Goal: Task Accomplishment & Management: Manage account settings

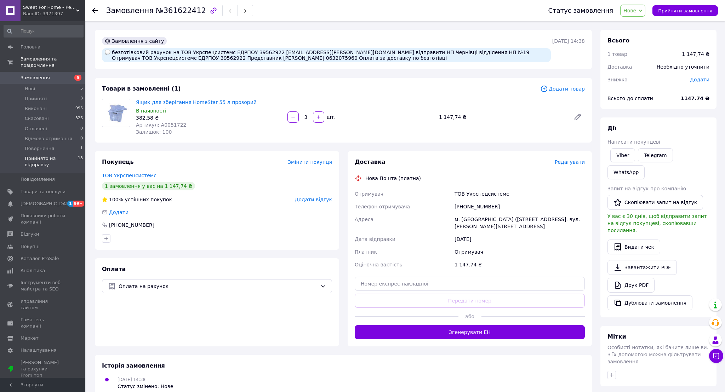
click at [55, 156] on span "Прийнято на відправку" at bounding box center [51, 161] width 53 height 13
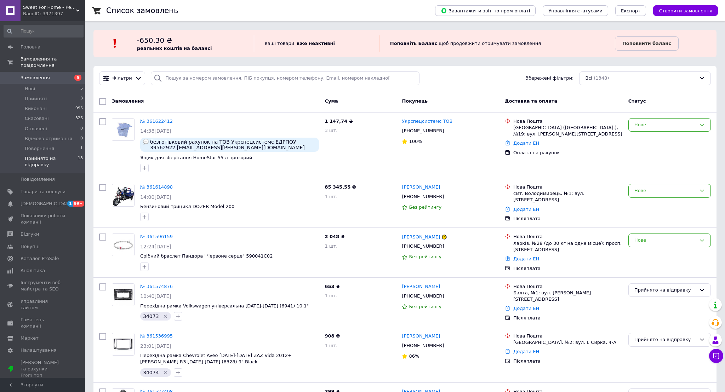
click at [65, 161] on span "Прийнято на відправку" at bounding box center [51, 161] width 53 height 13
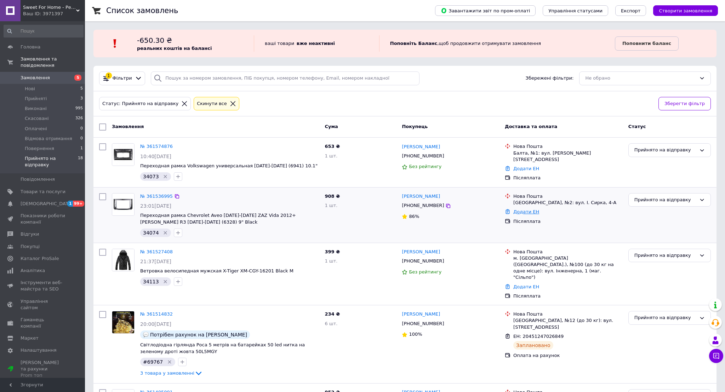
click at [522, 212] on link "Додати ЕН" at bounding box center [526, 211] width 26 height 5
click at [485, 237] on input "Добавить ЕН" at bounding box center [484, 239] width 95 height 14
paste input "20400477593646"
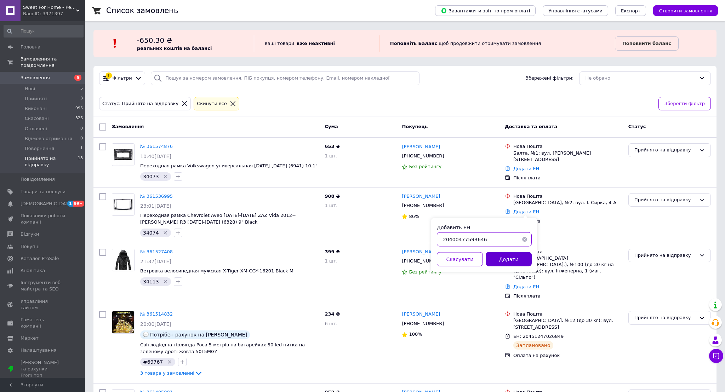
type input "20400477593646"
click at [514, 259] on button "Додати" at bounding box center [508, 259] width 46 height 14
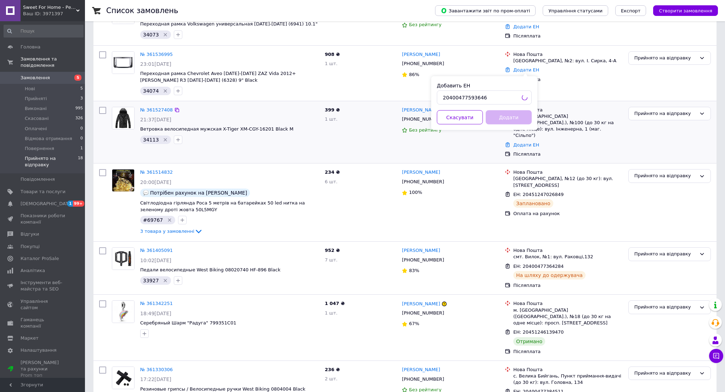
scroll to position [148, 0]
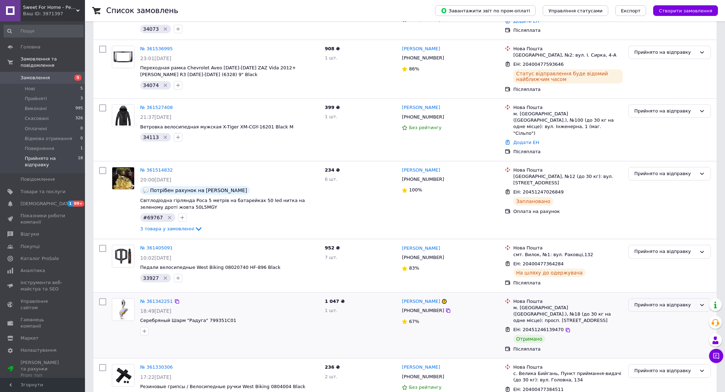
click at [668, 301] on div "Прийнято на відправку" at bounding box center [665, 304] width 62 height 7
click at [660, 326] on li "Виконано" at bounding box center [669, 332] width 82 height 13
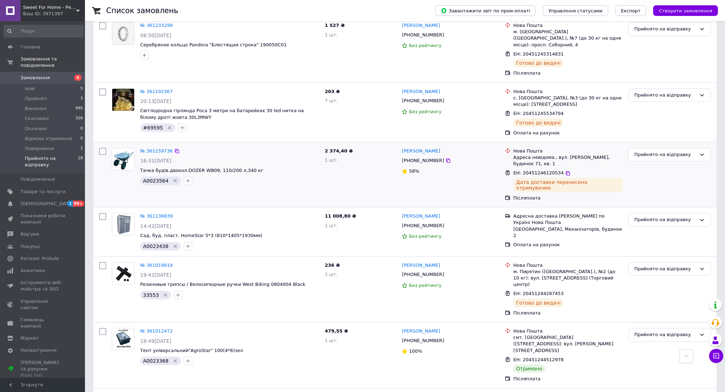
scroll to position [679, 0]
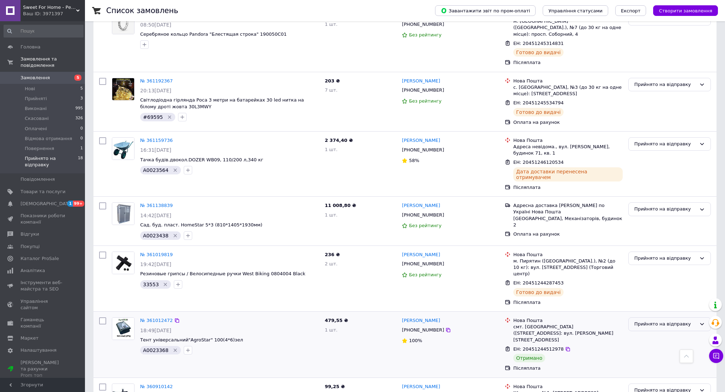
click at [644, 321] on div "Прийнято на відправку" at bounding box center [665, 324] width 62 height 7
click at [649, 345] on li "Виконано" at bounding box center [669, 351] width 82 height 13
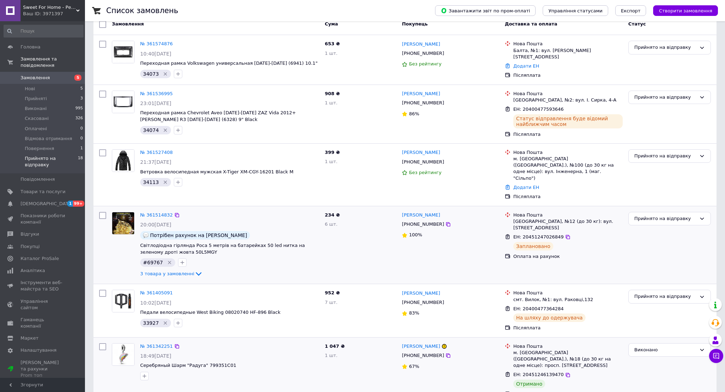
scroll to position [0, 0]
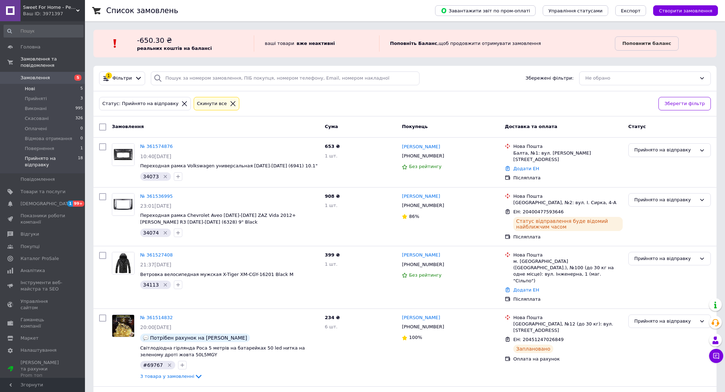
click at [34, 92] on li "Нові 5" at bounding box center [43, 89] width 87 height 10
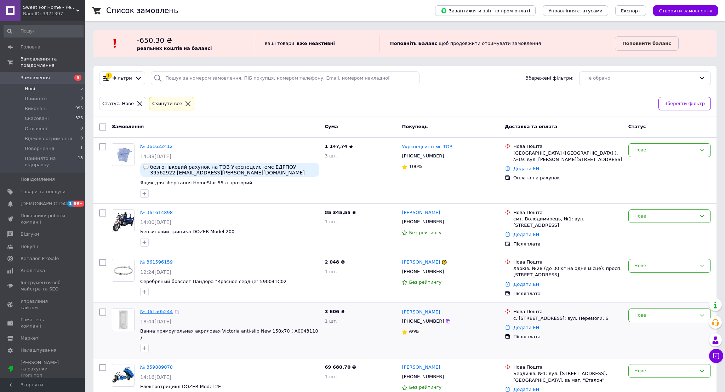
click at [154, 311] on link "№ 361505244" at bounding box center [156, 311] width 33 height 5
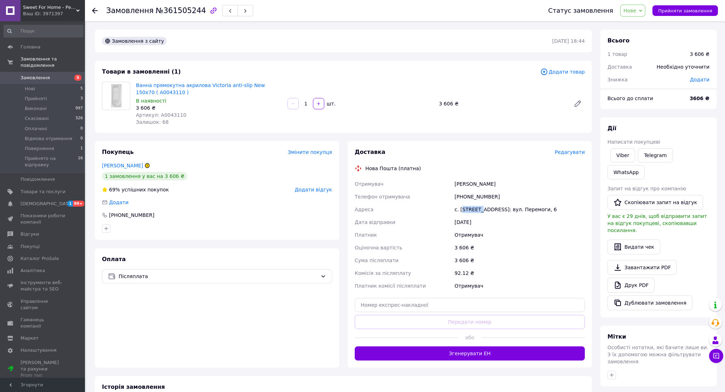
drag, startPoint x: 483, startPoint y: 209, endPoint x: 460, endPoint y: 209, distance: 23.0
click at [462, 209] on div "с. [STREET_ADDRESS]: вул. Перемоги, 6" at bounding box center [519, 209] width 133 height 13
click at [392, 65] on div "Товари в замовленні (1) Додати товар [PERSON_NAME] прямокутна акрилова Victoria…" at bounding box center [343, 97] width 497 height 72
drag, startPoint x: 495, startPoint y: 185, endPoint x: 446, endPoint y: 184, distance: 48.5
click at [447, 185] on div "Отримувач [PERSON_NAME] Телефон отримувача [PHONE_NUMBER] Адреса с. [STREET_ADD…" at bounding box center [469, 235] width 233 height 115
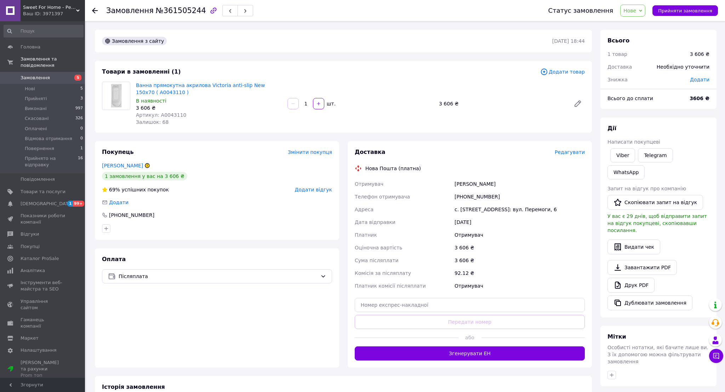
click at [473, 119] on div "Ванна прямокутна акрилова Victoria anti-slip New 150x70 ( А0043110 ) В наявност…" at bounding box center [360, 103] width 454 height 47
drag, startPoint x: 480, startPoint y: 210, endPoint x: 453, endPoint y: 210, distance: 26.9
click at [453, 210] on div "с. [STREET_ADDRESS]: вул. Перемоги, 6" at bounding box center [519, 209] width 133 height 13
copy div "с. [GEOGRAPHIC_DATA]"
click at [38, 99] on span "Прийняті" at bounding box center [36, 99] width 22 height 6
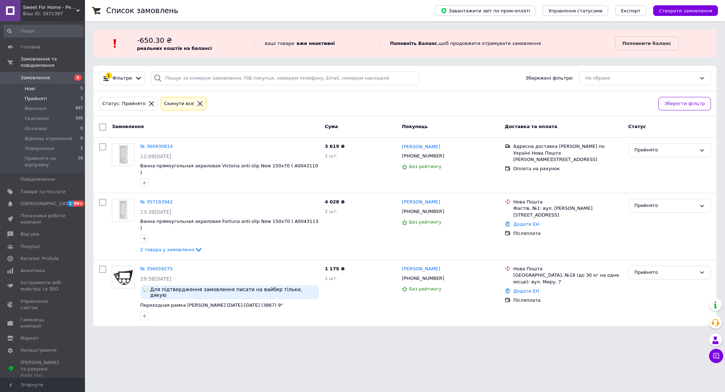
click at [32, 87] on span "Нові" at bounding box center [30, 89] width 10 height 6
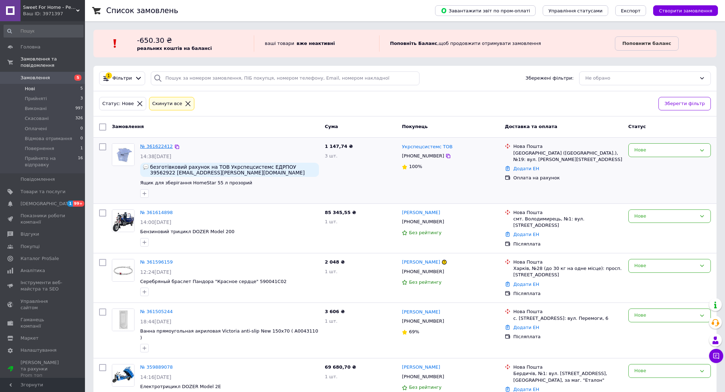
click at [152, 146] on link "№ 361622412" at bounding box center [156, 146] width 33 height 5
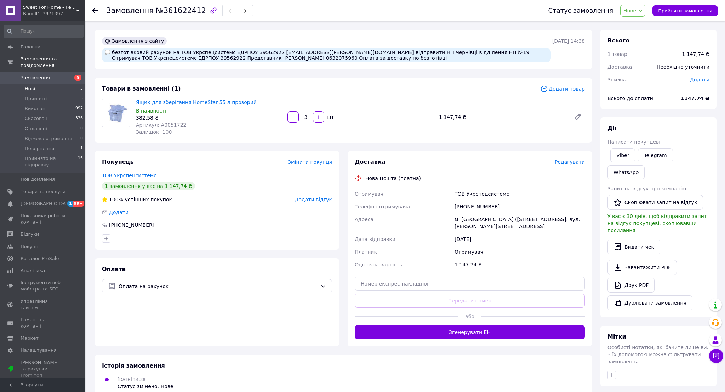
click at [36, 86] on li "Нові 5" at bounding box center [43, 89] width 87 height 10
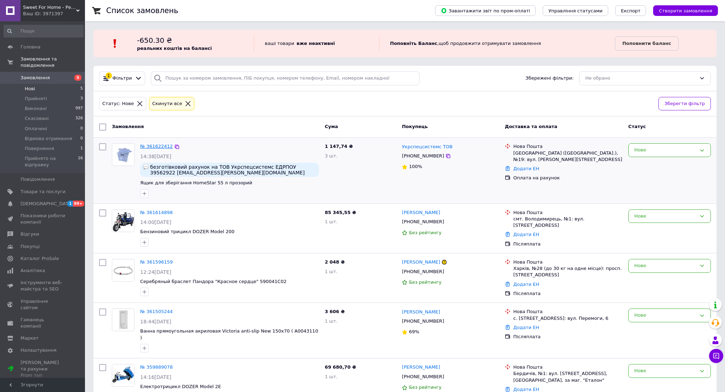
click at [160, 149] on link "№ 361622412" at bounding box center [156, 146] width 33 height 5
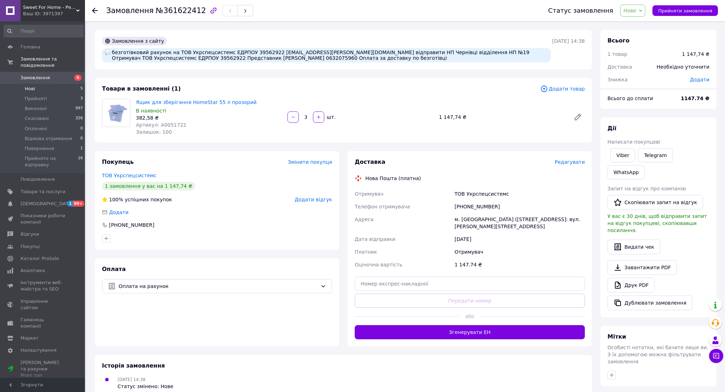
click at [42, 91] on li "Нові 5" at bounding box center [43, 89] width 87 height 10
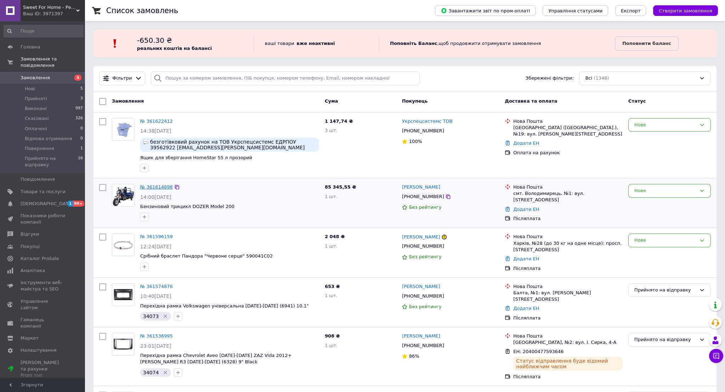
click at [159, 188] on link "№ 361614898" at bounding box center [156, 186] width 33 height 5
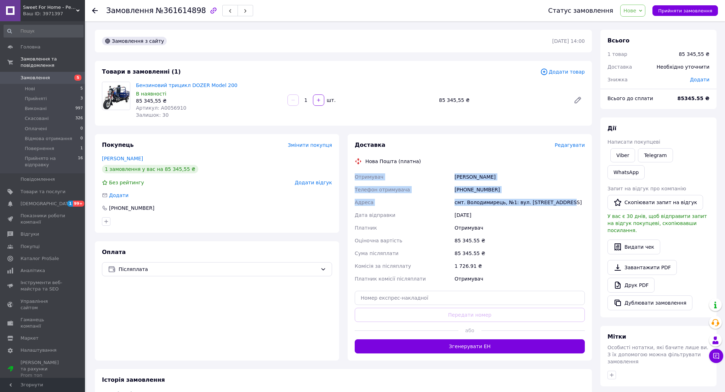
drag, startPoint x: 577, startPoint y: 203, endPoint x: 353, endPoint y: 175, distance: 225.4
click at [353, 175] on div "Отримувач [PERSON_NAME] отримувача [PHONE_NUMBER] [GEOGRAPHIC_DATA] смт. Володи…" at bounding box center [469, 228] width 233 height 115
copy div "Отримувач [PERSON_NAME] отримувача [PHONE_NUMBER] [GEOGRAPHIC_DATA] смт. Володи…"
click at [639, 13] on span "Нове" at bounding box center [632, 11] width 25 height 12
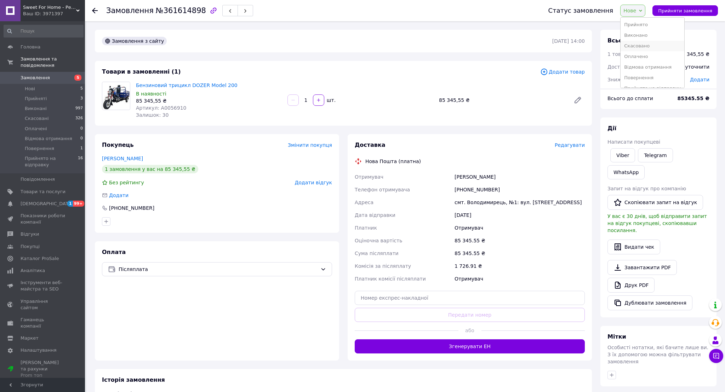
click at [643, 45] on li "Скасовано" at bounding box center [652, 46] width 64 height 11
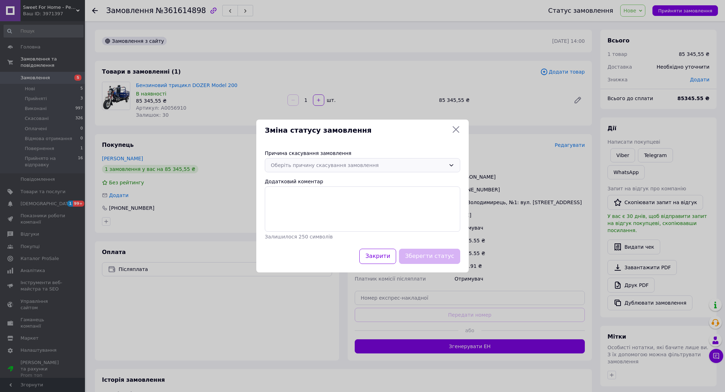
click at [424, 167] on div "Оберіть причину скасування замовлення" at bounding box center [358, 165] width 175 height 8
click at [347, 191] on li "На прохання покупця" at bounding box center [362, 187] width 195 height 13
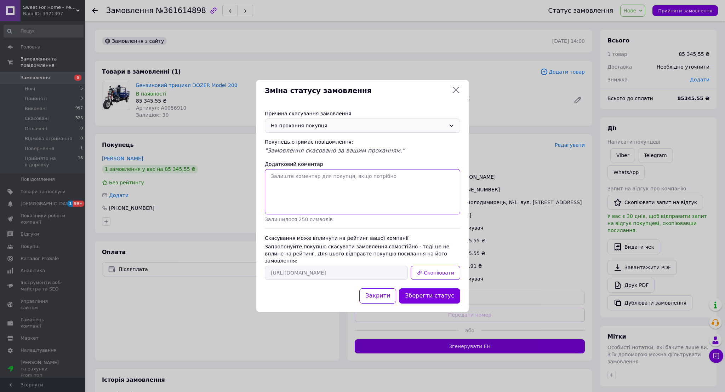
click at [340, 196] on textarea "Додатковий коментар" at bounding box center [362, 191] width 195 height 45
type textarea "Не замовляли."
click at [437, 297] on button "Зберегти статус" at bounding box center [429, 295] width 61 height 15
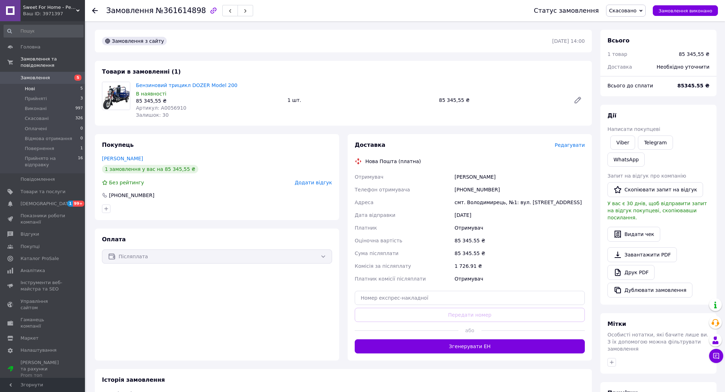
click at [40, 89] on li "Нові 5" at bounding box center [43, 89] width 87 height 10
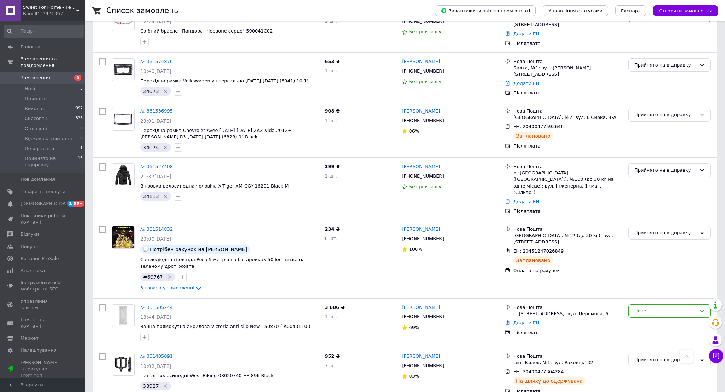
scroll to position [91, 0]
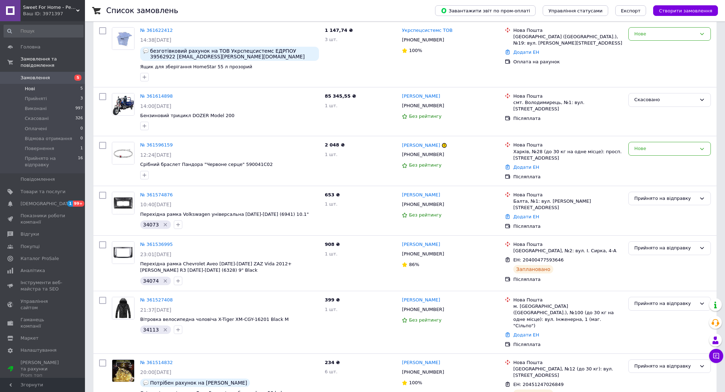
click at [35, 90] on li "Нові 5" at bounding box center [43, 89] width 87 height 10
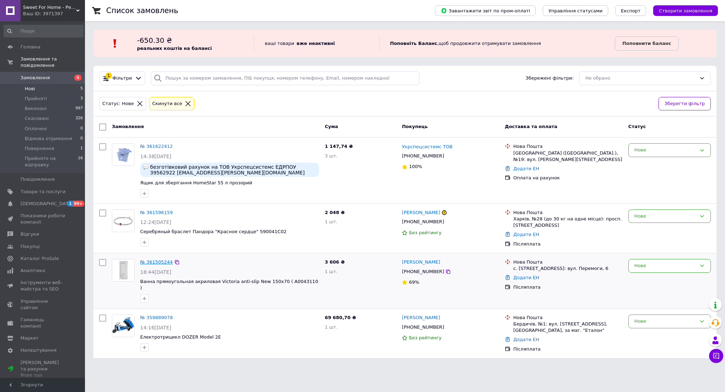
click at [152, 261] on link "№ 361505244" at bounding box center [156, 261] width 33 height 5
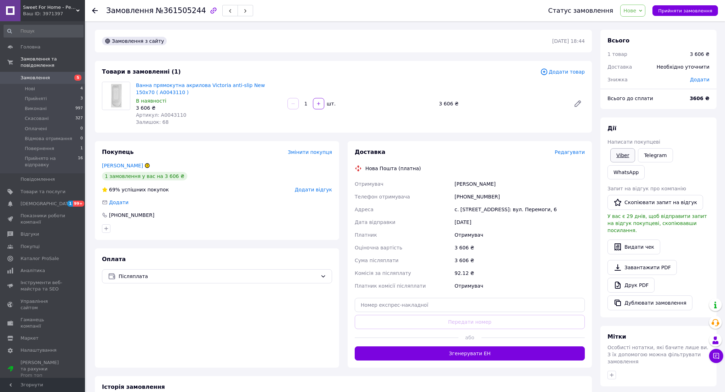
click at [618, 156] on link "Viber" at bounding box center [622, 155] width 25 height 14
click at [57, 160] on span "Прийнято на відправку" at bounding box center [51, 161] width 53 height 13
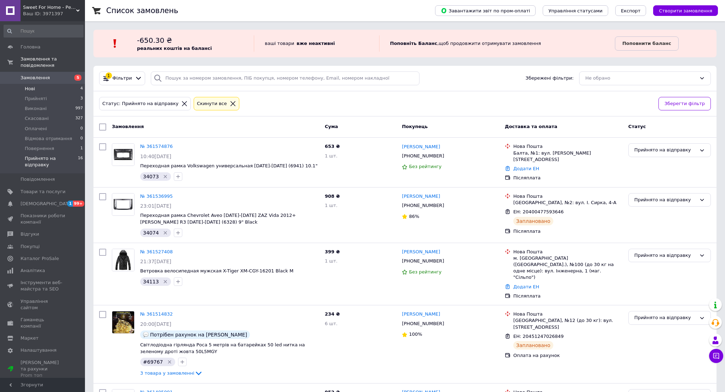
click at [41, 88] on li "Нові 4" at bounding box center [43, 89] width 87 height 10
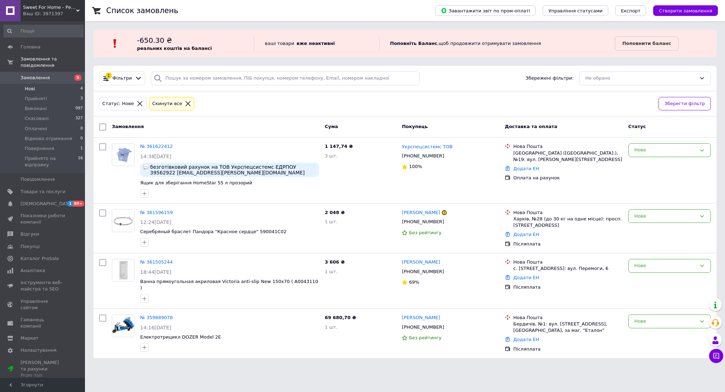
click at [40, 88] on li "Нові 4" at bounding box center [43, 89] width 87 height 10
